Goal: Go to known website: Go to known website

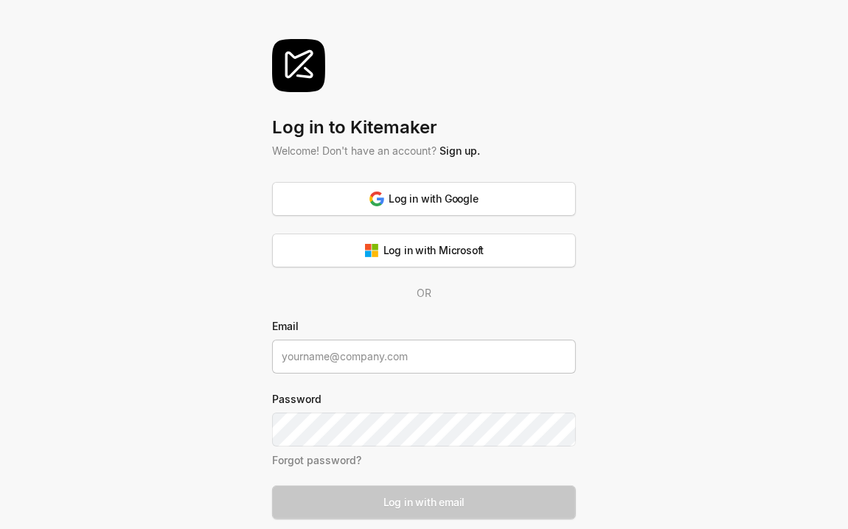
click at [329, 355] on input at bounding box center [424, 357] width 304 height 34
type input "i"
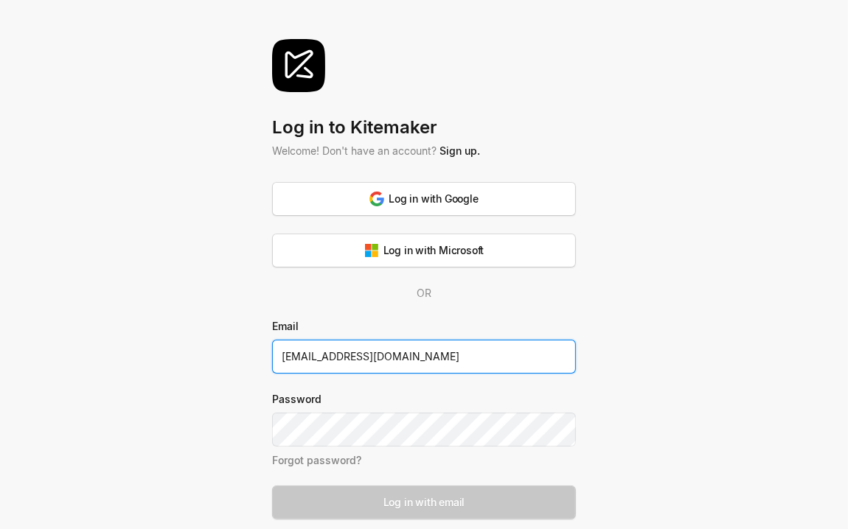
type input "[EMAIL_ADDRESS][DOMAIN_NAME]"
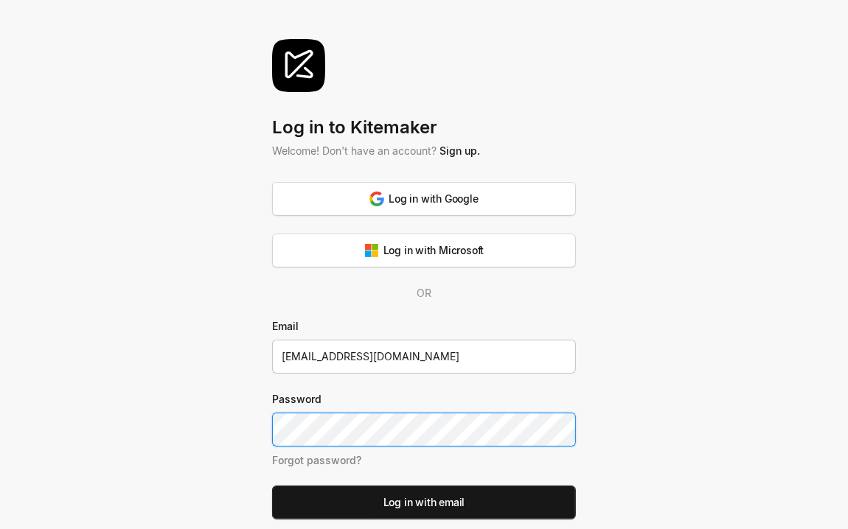
click at [272, 486] on button "Log in with email" at bounding box center [424, 503] width 304 height 34
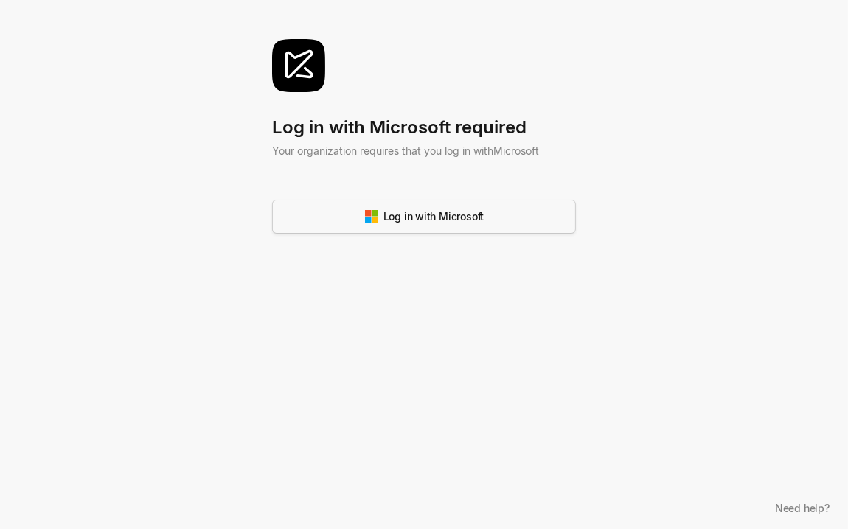
click at [413, 226] on button "Log in with Microsoft" at bounding box center [424, 217] width 304 height 34
